Goal: Transaction & Acquisition: Purchase product/service

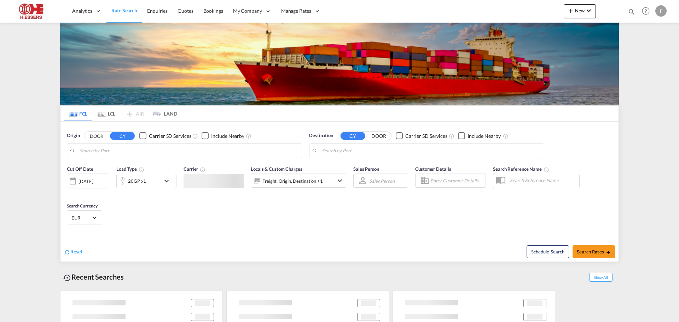
type input "[GEOGRAPHIC_DATA], NLRTM"
type input "[GEOGRAPHIC_DATA], [GEOGRAPHIC_DATA]"
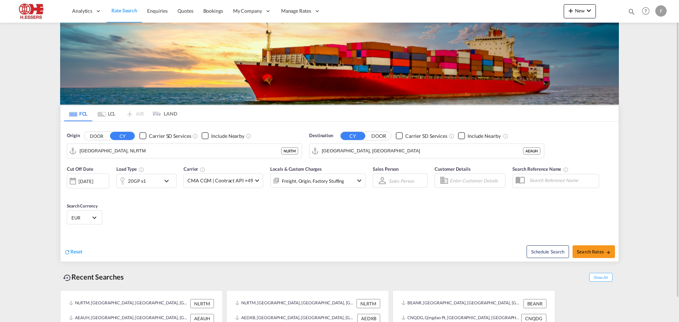
click at [279, 215] on div "Cut Off Date [DATE] [DATE] Load Type 20GP x1 Carrier CMA CGM | Contract API +49…" at bounding box center [339, 196] width 558 height 69
click at [338, 229] on div "Cut Off Date [DATE] [DATE] Load Type 20GP x1 Carrier CMA CGM | Contract API +49…" at bounding box center [339, 196] width 558 height 69
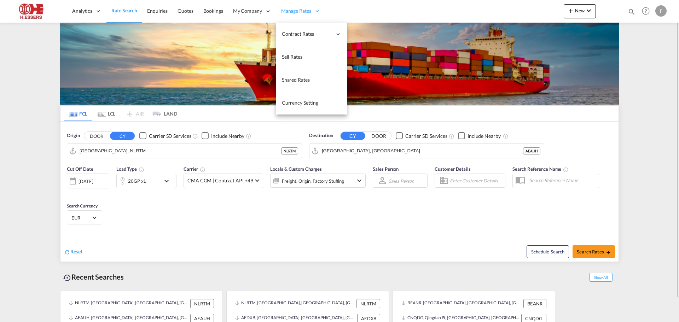
click at [295, 8] on span "Manage Rates" at bounding box center [296, 10] width 30 height 7
click at [298, 57] on span "Sell Rates" at bounding box center [292, 57] width 21 height 6
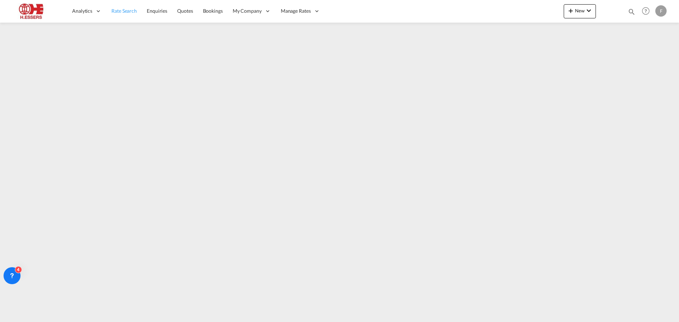
click at [117, 12] on span "Rate Search" at bounding box center [123, 11] width 25 height 6
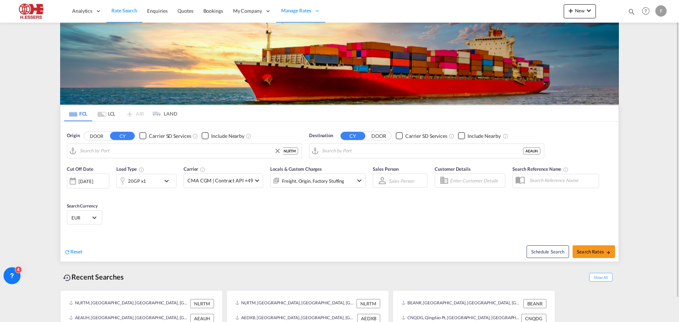
type input "[GEOGRAPHIC_DATA], NLRTM"
type input "[GEOGRAPHIC_DATA], [GEOGRAPHIC_DATA]"
click at [125, 151] on input "[GEOGRAPHIC_DATA], NLRTM" at bounding box center [189, 151] width 219 height 11
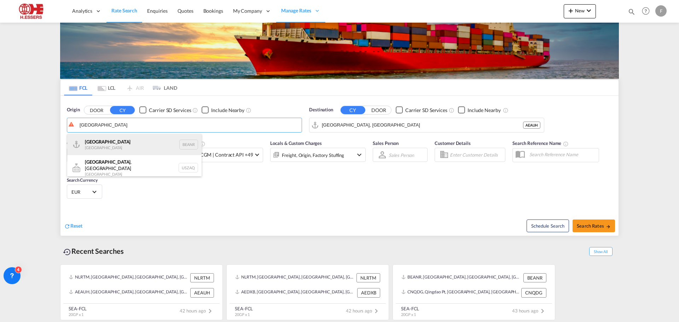
click at [116, 145] on div "Antwerp [GEOGRAPHIC_DATA] BEANR" at bounding box center [134, 144] width 134 height 21
type input "[GEOGRAPHIC_DATA], BEANR"
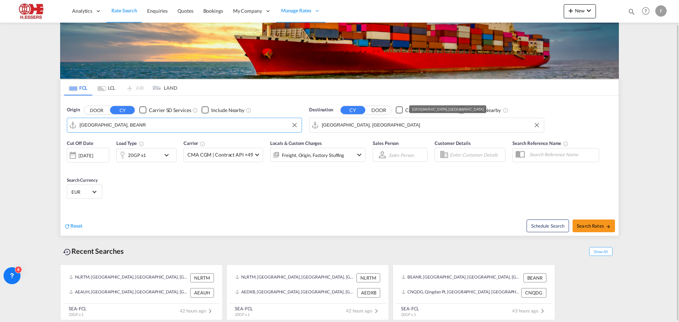
click at [368, 125] on input "[GEOGRAPHIC_DATA], [GEOGRAPHIC_DATA]" at bounding box center [431, 125] width 219 height 11
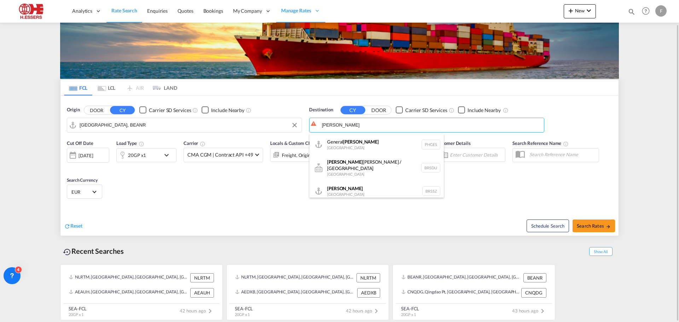
click at [336, 186] on div "[PERSON_NAME] [GEOGRAPHIC_DATA] BRSSZ" at bounding box center [377, 191] width 134 height 21
type input "[PERSON_NAME], BRSSZ"
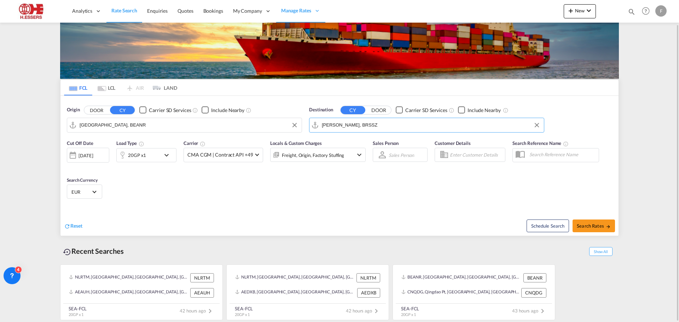
click at [463, 155] on input "Enter Customer Details" at bounding box center [476, 155] width 53 height 11
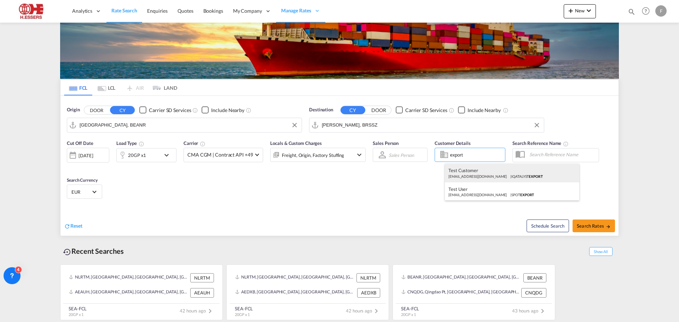
click at [475, 177] on div "Test Customer [EMAIL_ADDRESS][DOMAIN_NAME] | IQATALYST EXPORT" at bounding box center [512, 173] width 134 height 18
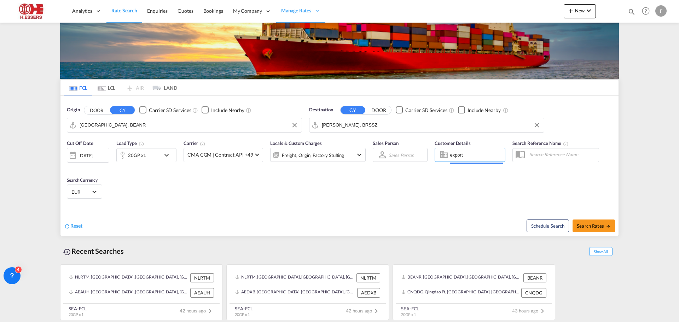
type input "IQATALYST EXPORT, Test Customer, [EMAIL_ADDRESS][DOMAIN_NAME]"
click at [598, 221] on button "Search Rates" at bounding box center [594, 226] width 42 height 13
type input "BEANR to BRSSZ / [DATE]"
